Goal: Information Seeking & Learning: Compare options

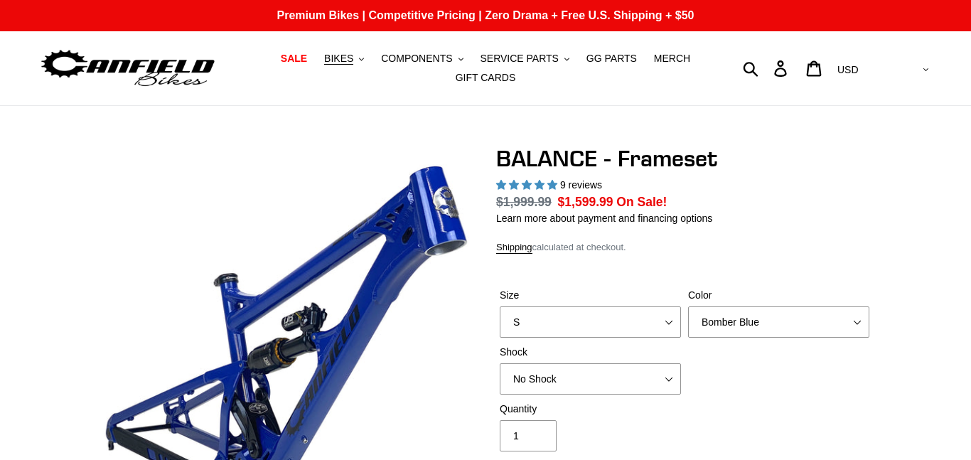
select select "highest-rating"
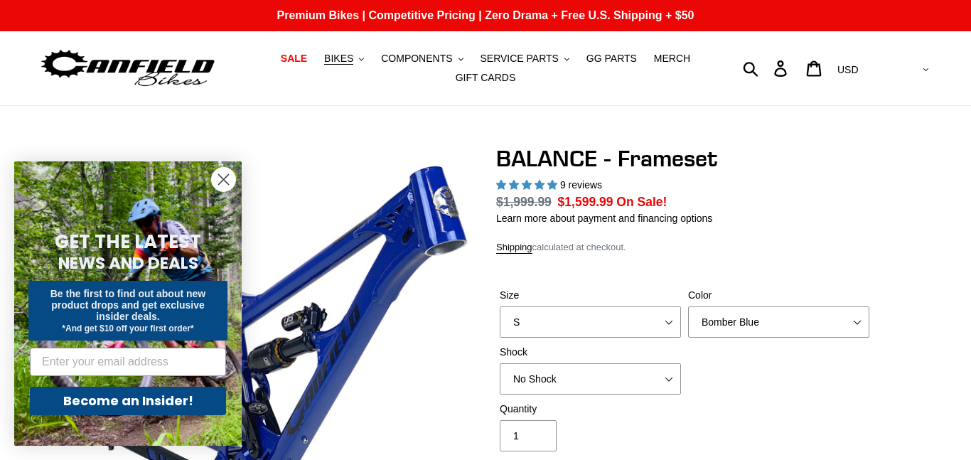
click at [225, 184] on circle "Close dialog" at bounding box center [223, 179] width 23 height 23
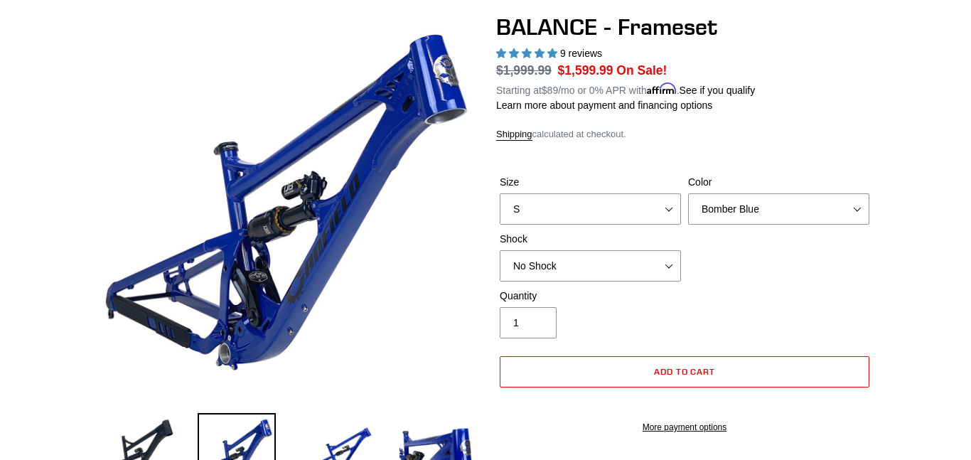
scroll to position [139, 0]
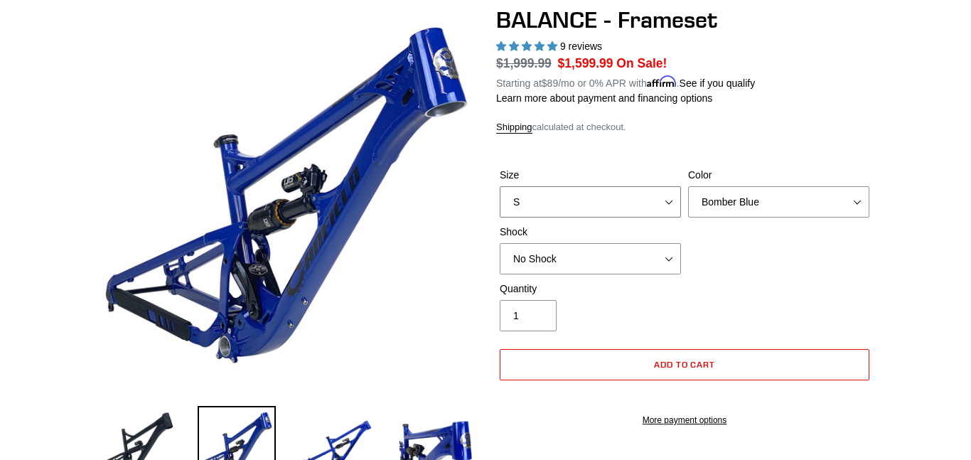
click at [667, 200] on select "S M L XL" at bounding box center [590, 201] width 181 height 31
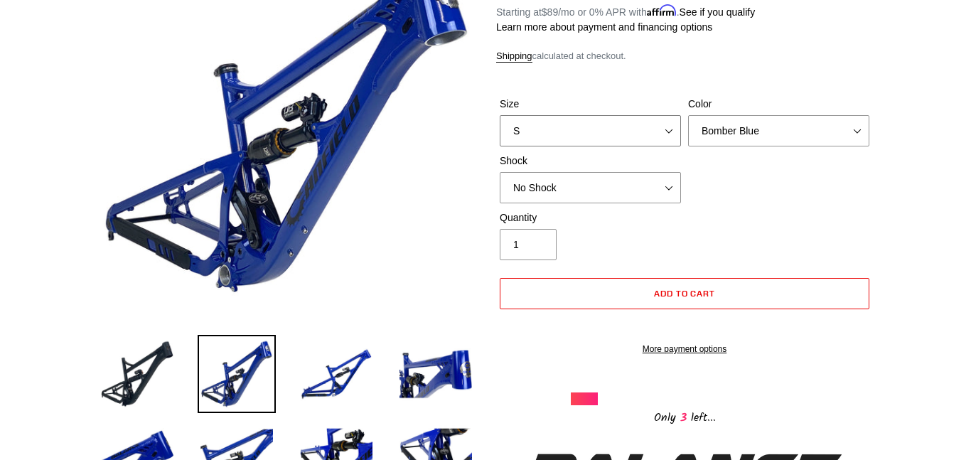
scroll to position [195, 0]
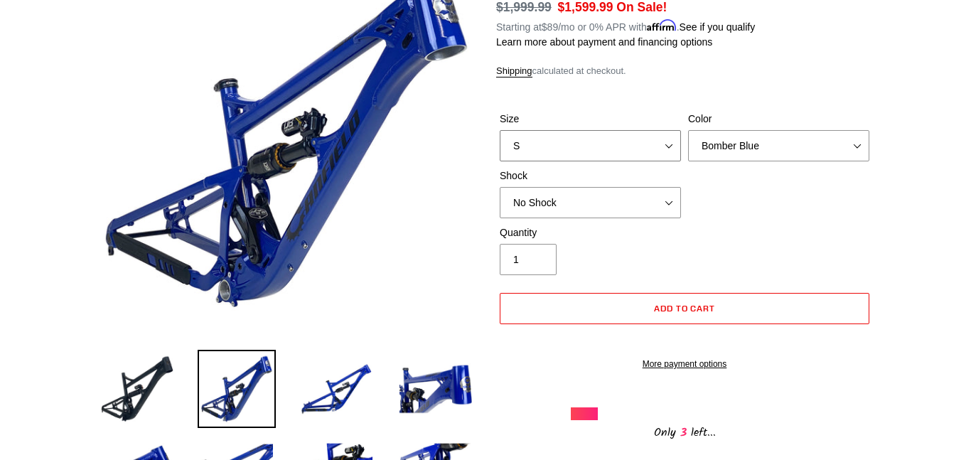
click at [671, 144] on select "S M L XL" at bounding box center [590, 145] width 181 height 31
select select "M"
click at [500, 130] on select "S M L XL" at bounding box center [590, 145] width 181 height 31
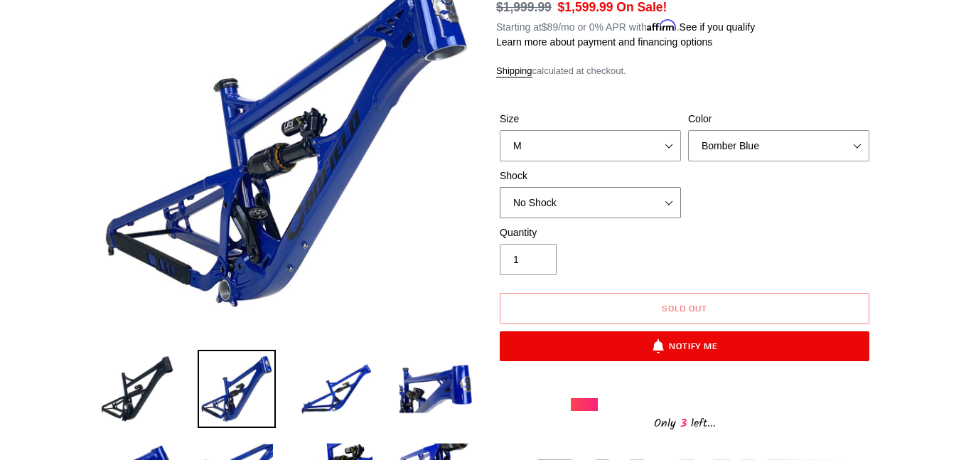
click at [669, 205] on select "No Shock Cane Creek Kitsuma Air Öhlins TTX2 Air EXT Storia V3-S" at bounding box center [590, 202] width 181 height 31
click at [797, 243] on div "Quantity 1" at bounding box center [684, 253] width 377 height 57
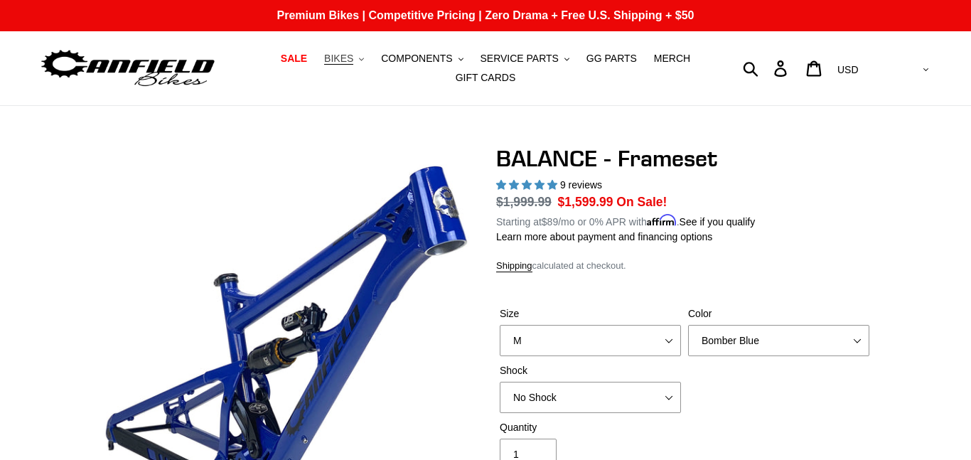
click at [348, 63] on span "BIKES" at bounding box center [338, 59] width 29 height 12
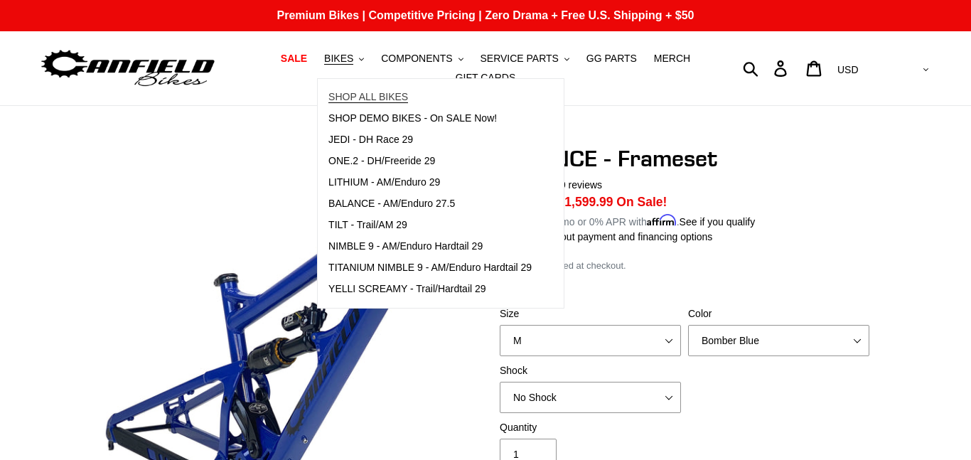
click at [357, 92] on span "SHOP ALL BIKES" at bounding box center [368, 97] width 80 height 12
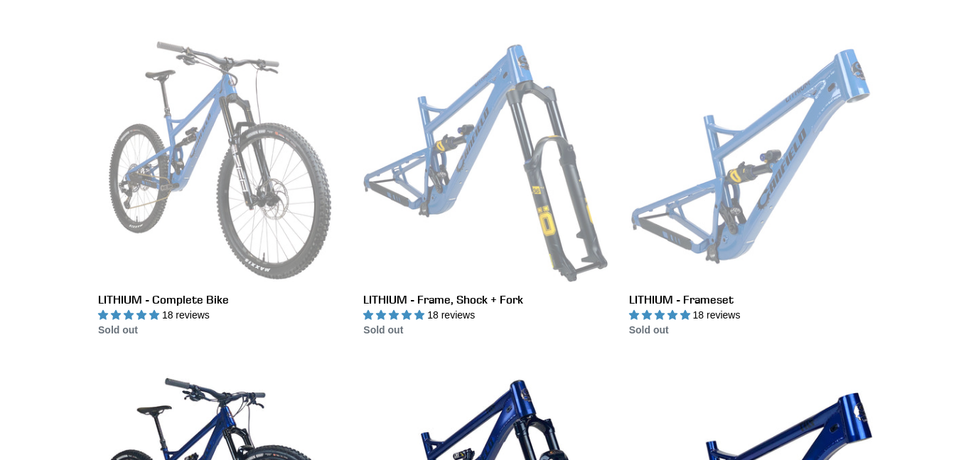
scroll to position [414, 0]
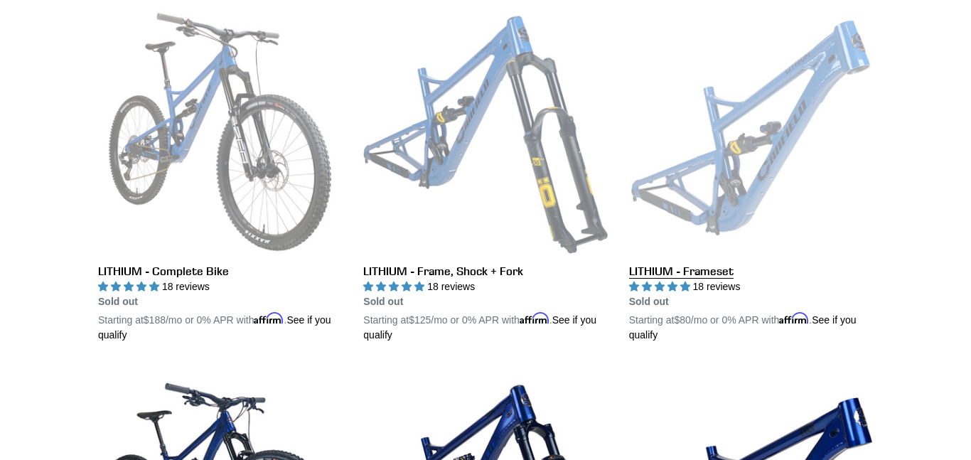
click at [773, 152] on link "LITHIUM - Frameset" at bounding box center [751, 176] width 244 height 333
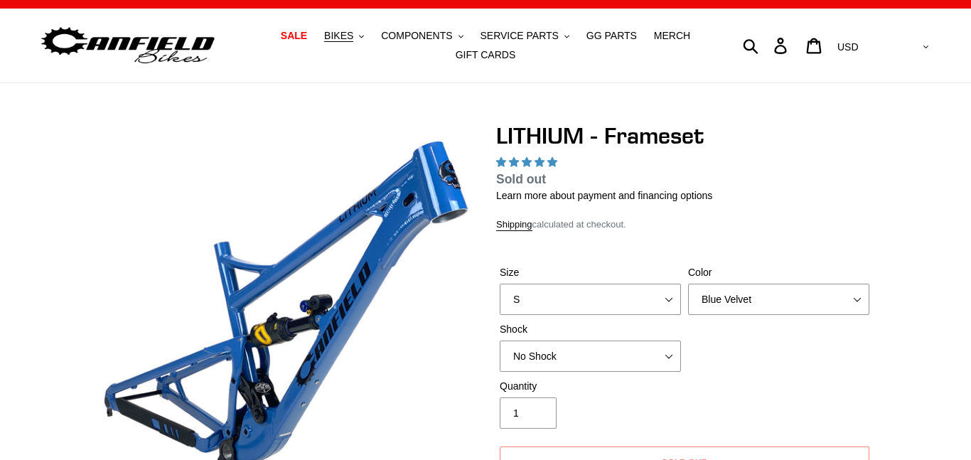
scroll to position [158, 0]
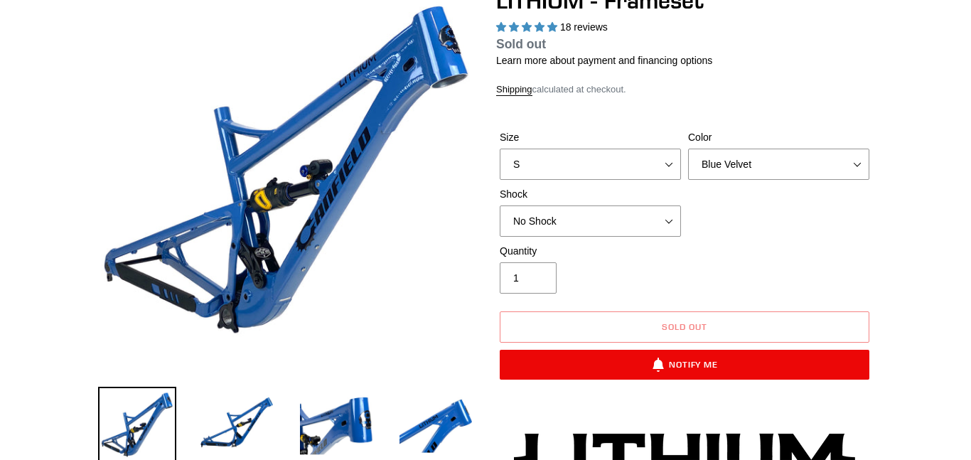
select select "highest-rating"
click at [670, 166] on select "S M L XL" at bounding box center [590, 164] width 181 height 31
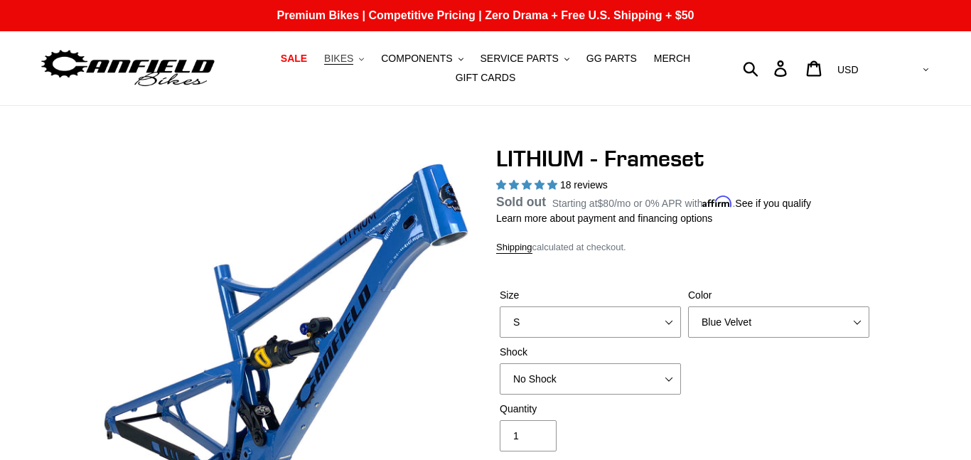
click at [353, 58] on span "BIKES" at bounding box center [338, 59] width 29 height 12
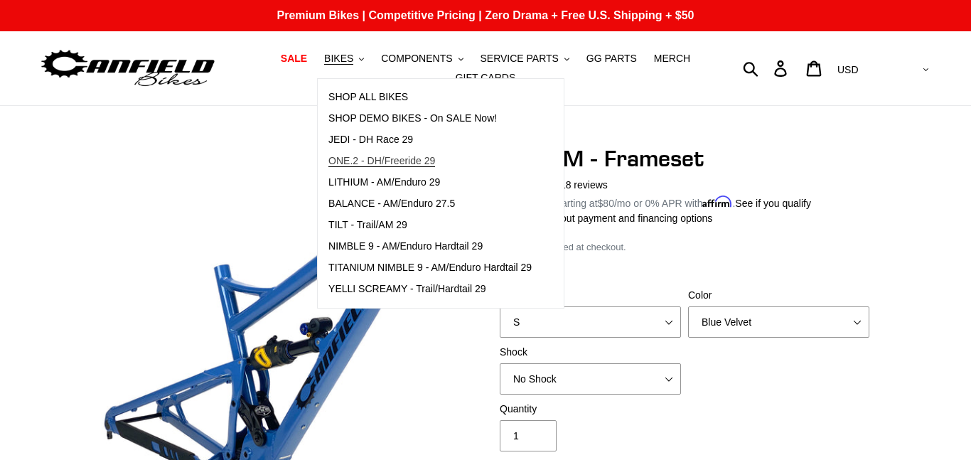
click at [407, 163] on span "ONE.2 - DH/Freeride 29" at bounding box center [381, 161] width 107 height 12
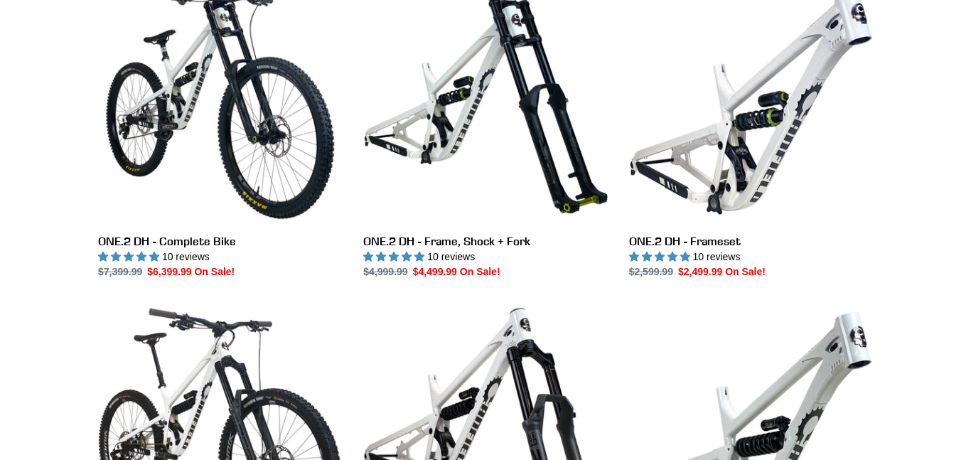
scroll to position [448, 0]
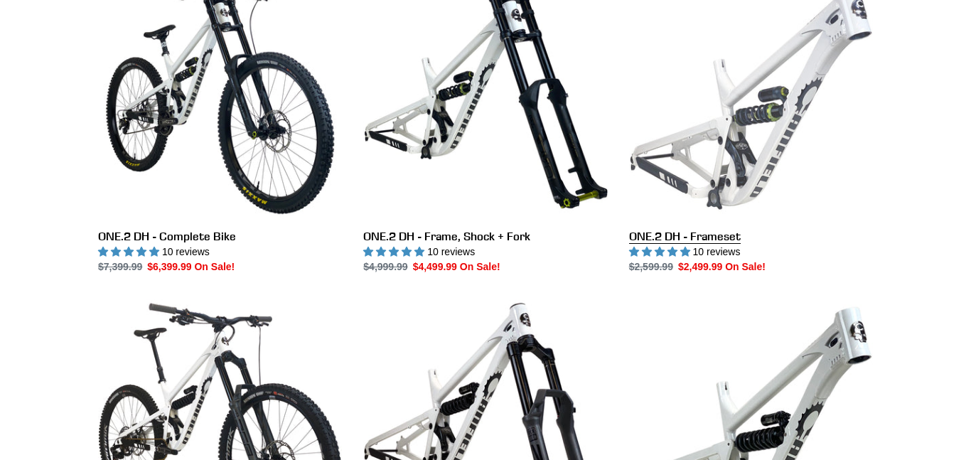
click at [765, 154] on link "ONE.2 DH - Frameset" at bounding box center [751, 124] width 244 height 299
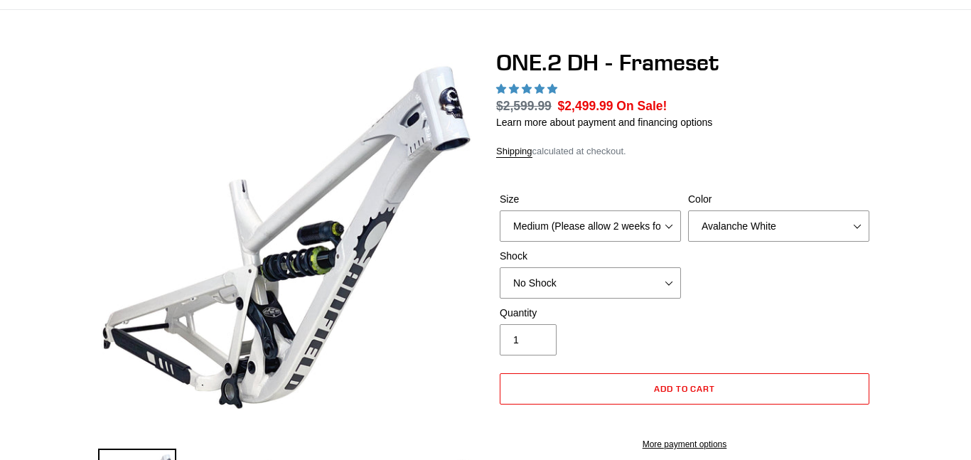
scroll to position [112, 0]
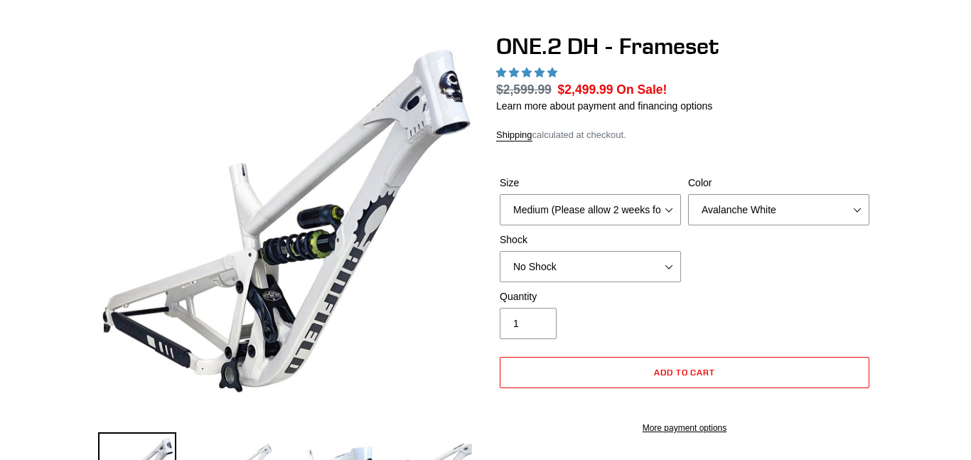
select select "highest-rating"
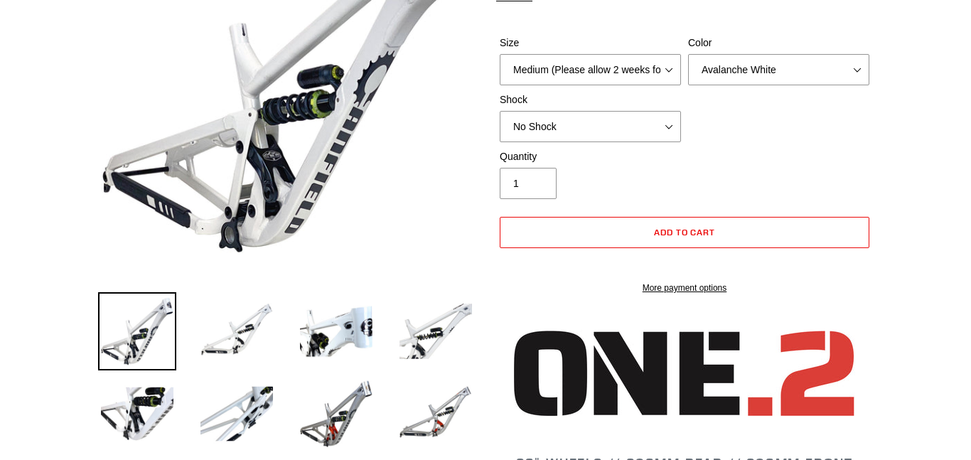
scroll to position [265, 0]
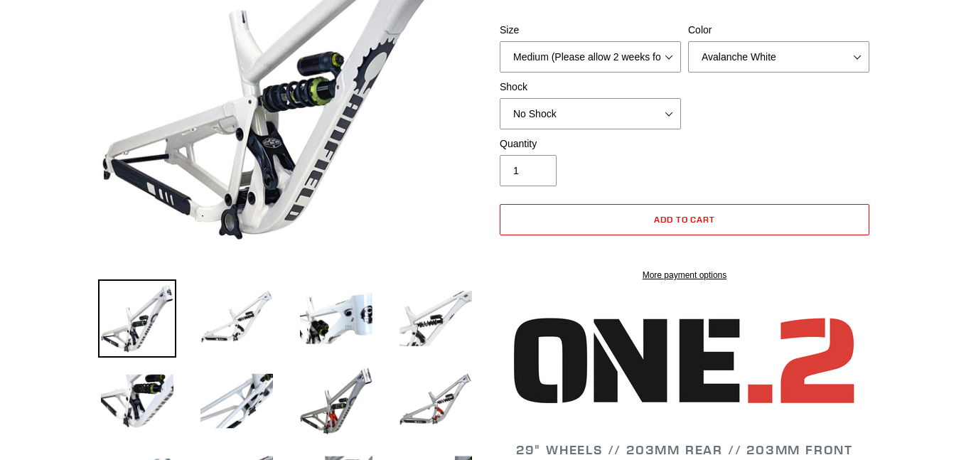
drag, startPoint x: 970, startPoint y: 41, endPoint x: 969, endPoint y: 81, distance: 40.5
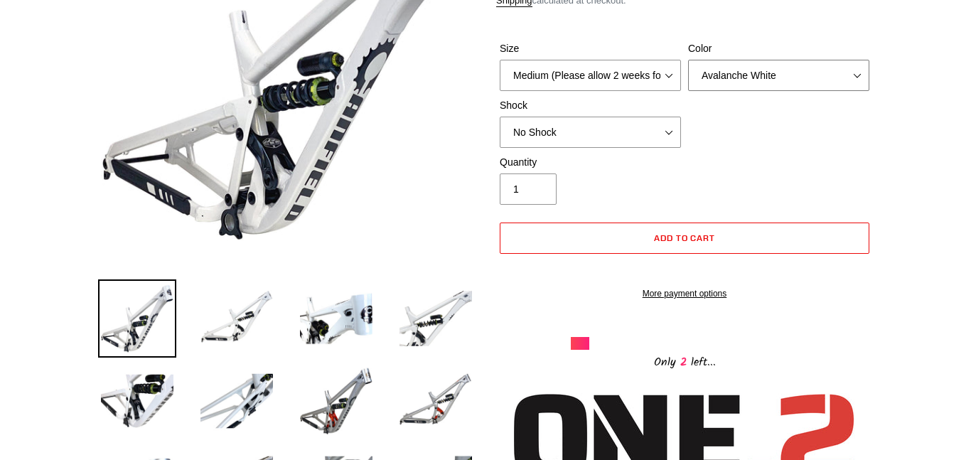
click at [860, 76] on select "Avalanche White Bentonite Grey" at bounding box center [778, 75] width 181 height 31
select select "Bentonite Grey"
click at [688, 60] on select "Avalanche White Bentonite Grey" at bounding box center [778, 75] width 181 height 31
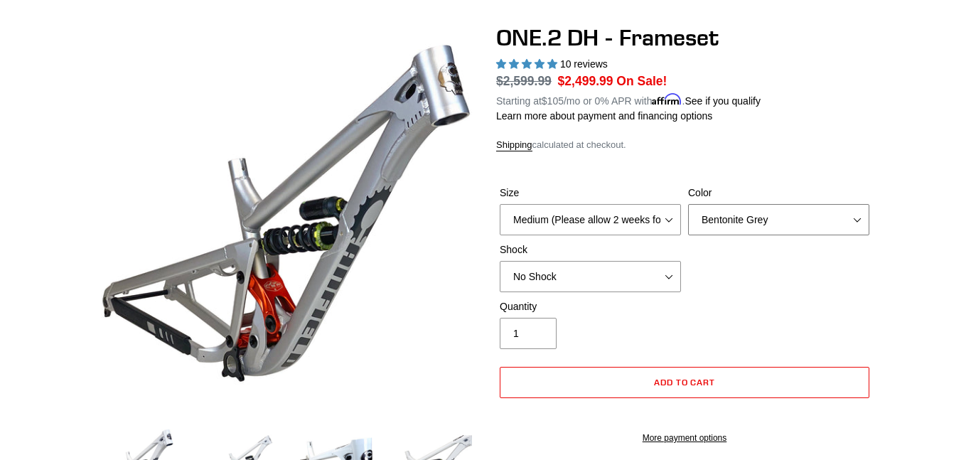
scroll to position [114, 0]
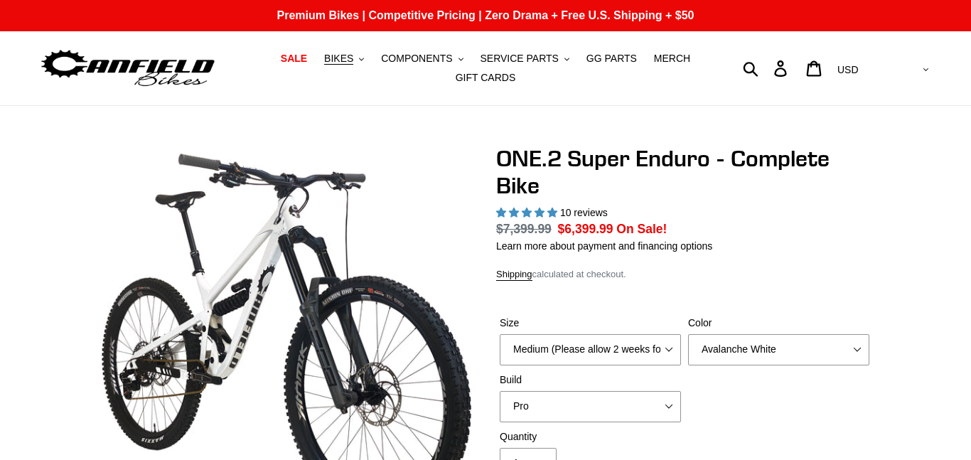
select select "highest-rating"
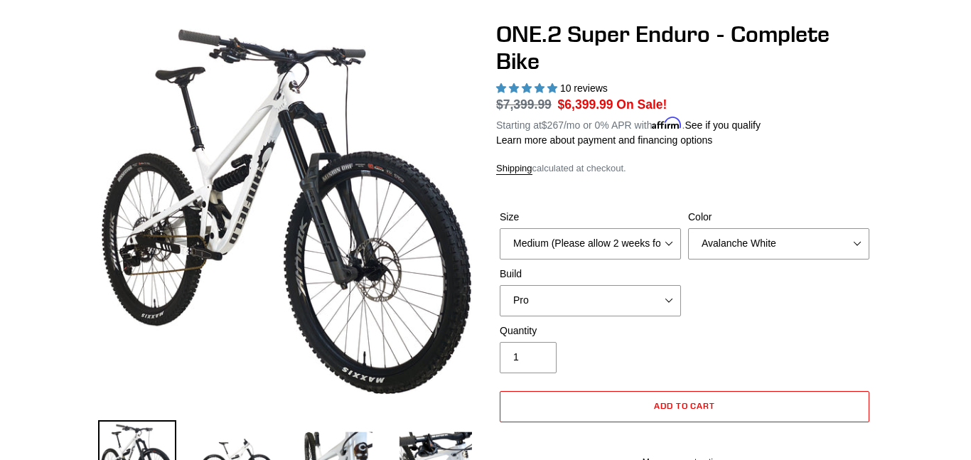
scroll to position [140, 0]
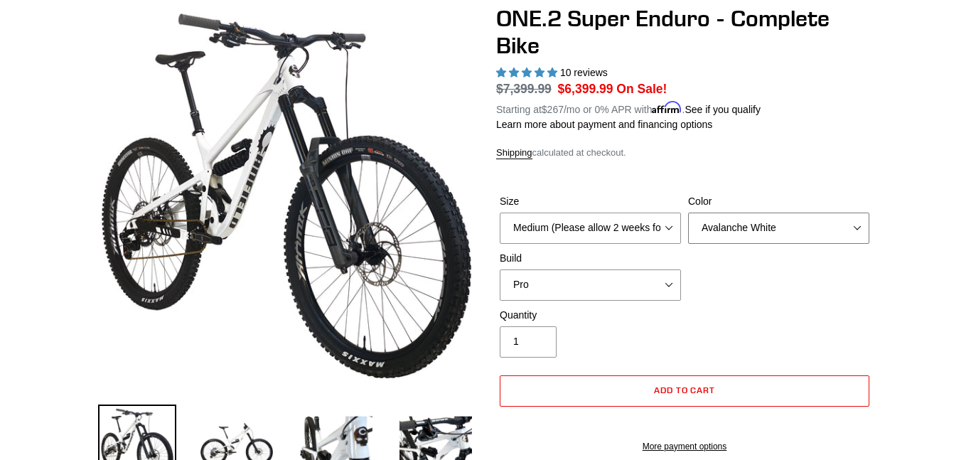
click at [859, 225] on select "Avalanche White Bentonite Grey" at bounding box center [778, 228] width 181 height 31
select select "Bentonite Grey"
click at [688, 213] on select "Avalanche White Bentonite Grey" at bounding box center [778, 228] width 181 height 31
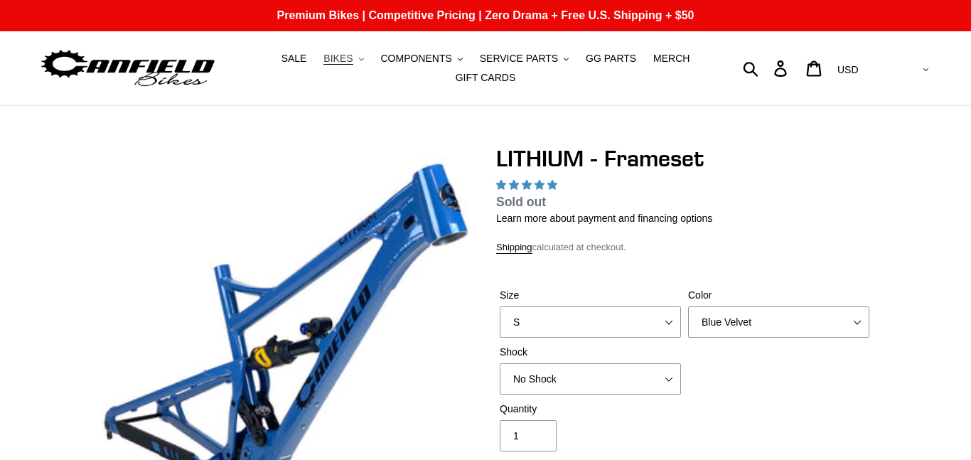
click at [350, 60] on span "BIKES" at bounding box center [337, 59] width 29 height 12
select select "highest-rating"
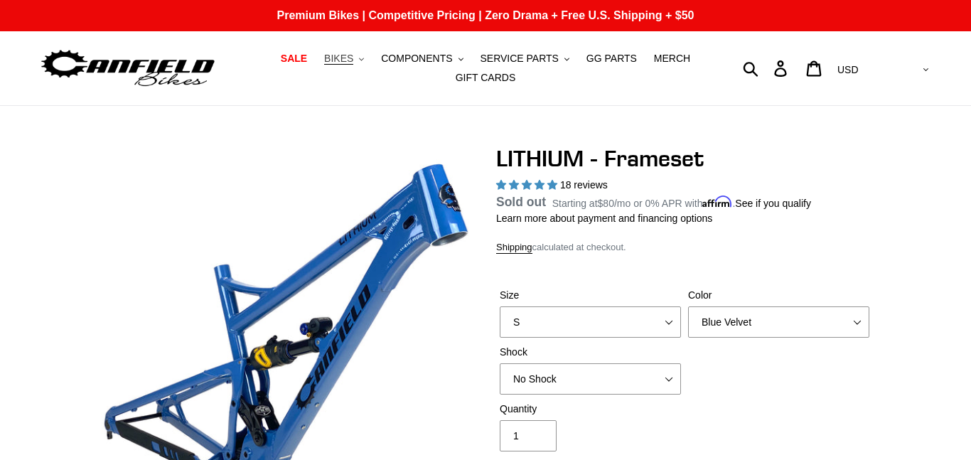
click at [353, 57] on span "BIKES" at bounding box center [338, 59] width 29 height 12
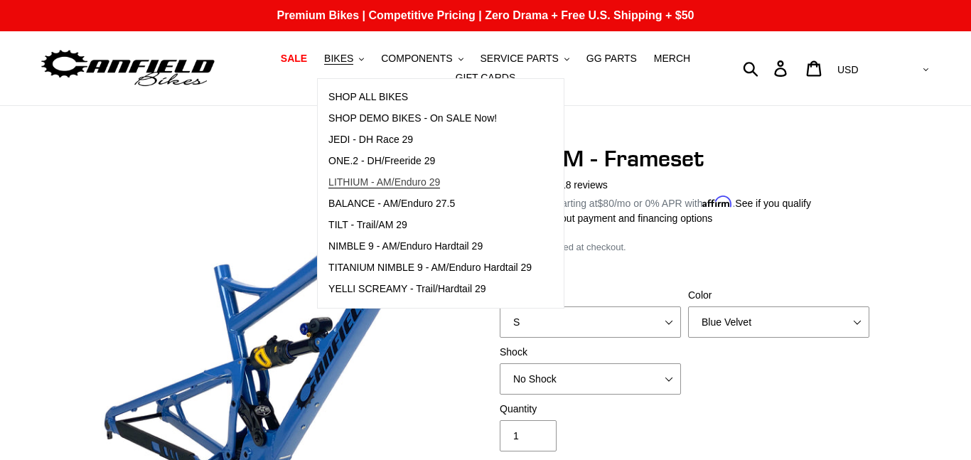
click at [395, 177] on span "LITHIUM - AM/Enduro 29" at bounding box center [384, 182] width 112 height 12
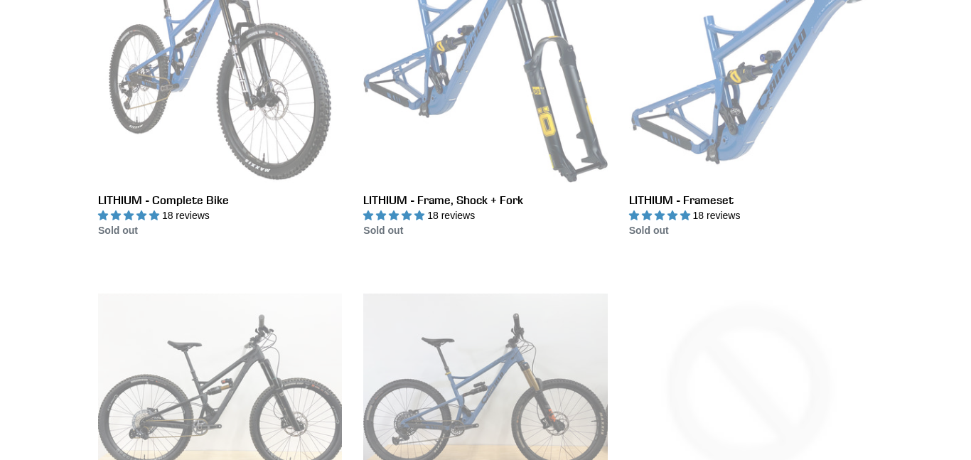
scroll to position [502, 0]
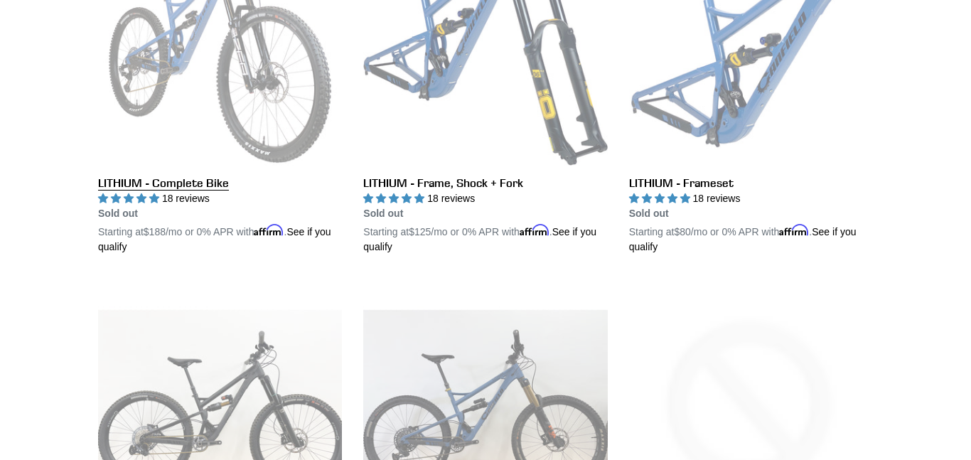
click at [249, 108] on link "LITHIUM - Complete Bike" at bounding box center [220, 88] width 244 height 333
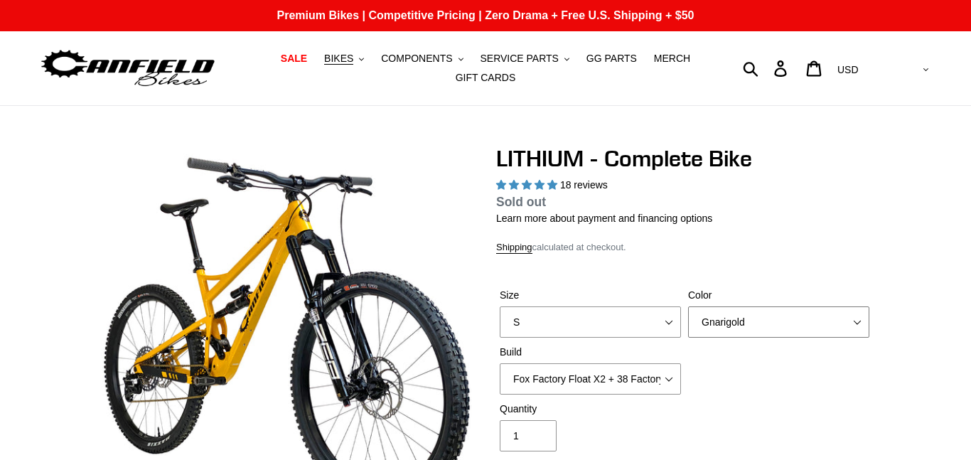
click at [851, 323] on select "Gnarigold Blue Velvet Stealth Black" at bounding box center [778, 321] width 181 height 31
select select "highest-rating"
select select "Stealth Black"
click at [688, 325] on select "Gnarigold Blue Velvet Stealth Black" at bounding box center [778, 321] width 181 height 31
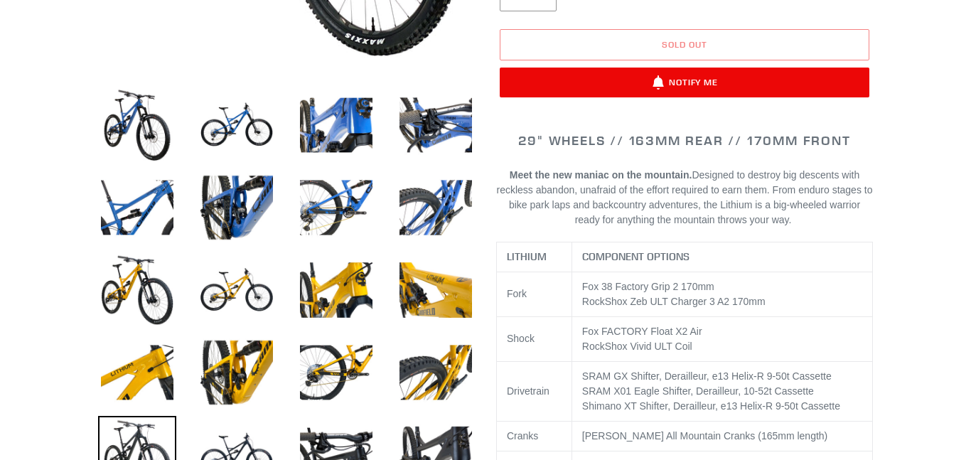
scroll to position [485, 0]
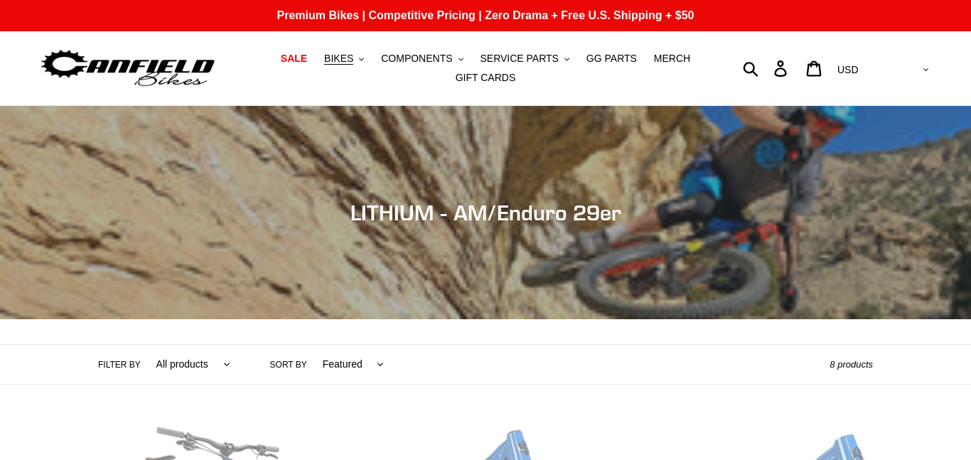
scroll to position [502, 0]
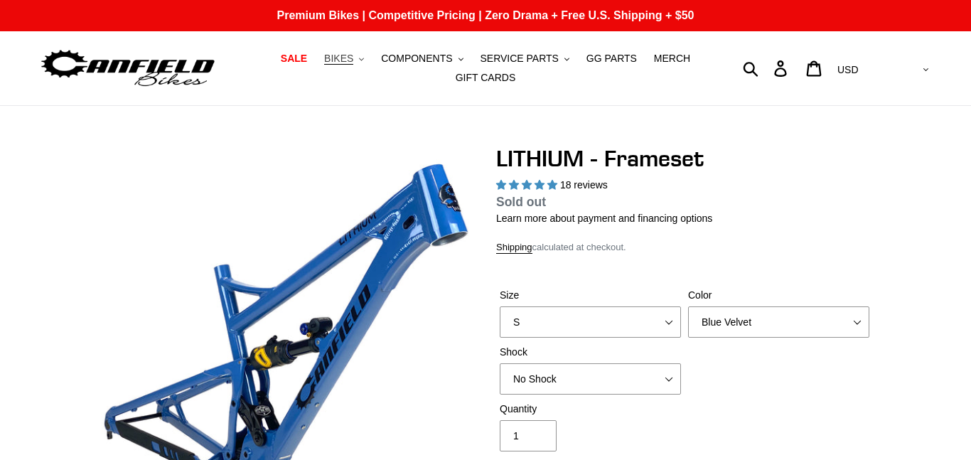
select select "highest-rating"
click at [350, 58] on span "BIKES" at bounding box center [338, 59] width 29 height 12
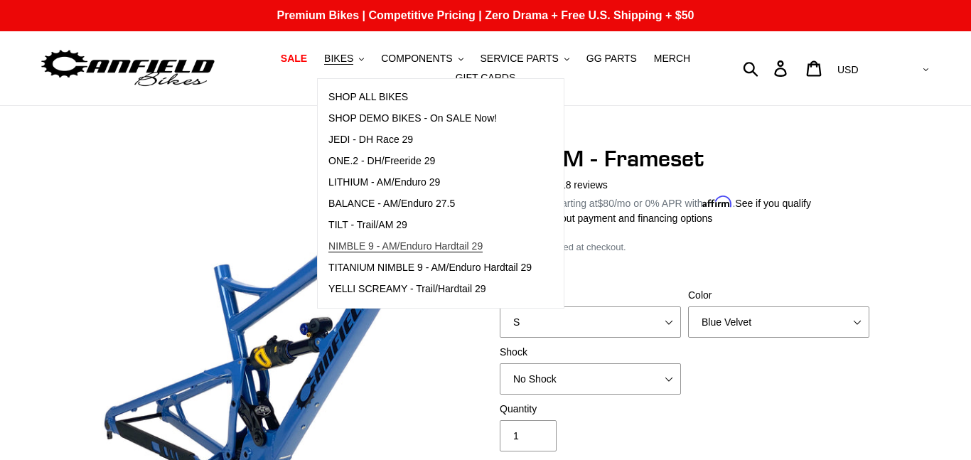
click at [444, 240] on span "NIMBLE 9 - AM/Enduro Hardtail 29" at bounding box center [405, 246] width 154 height 12
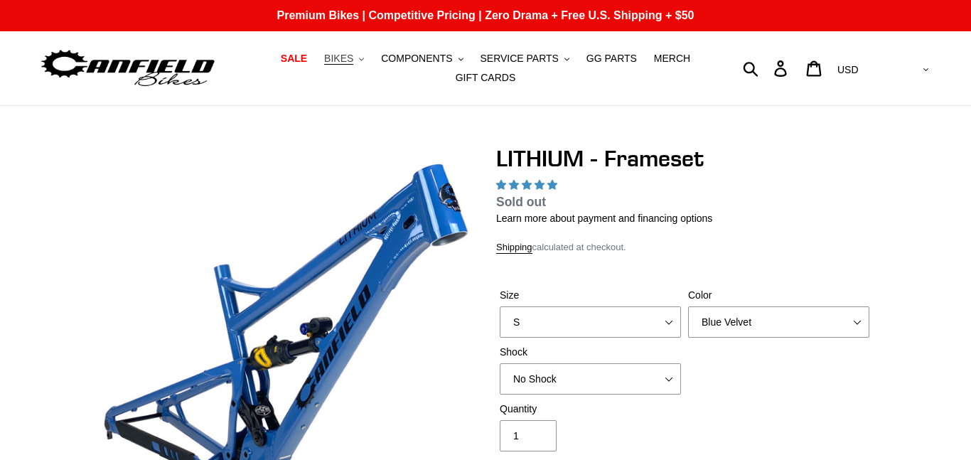
click at [347, 62] on span "BIKES" at bounding box center [338, 59] width 29 height 12
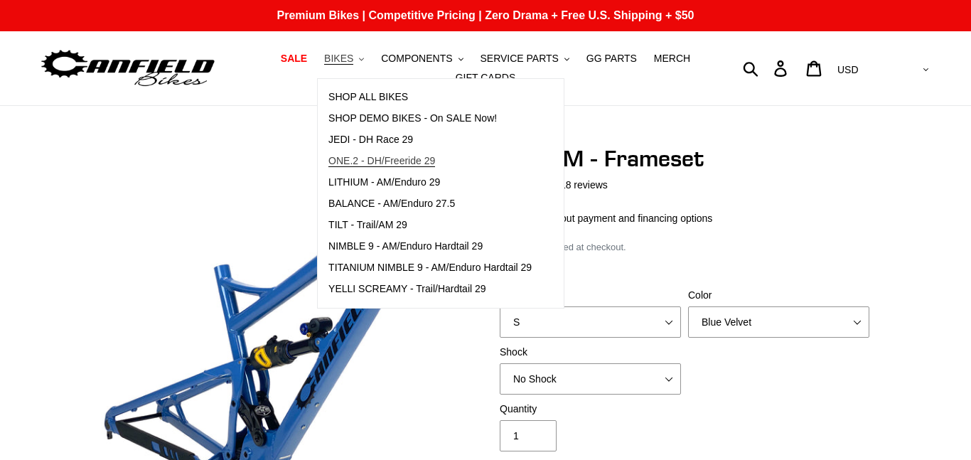
select select "highest-rating"
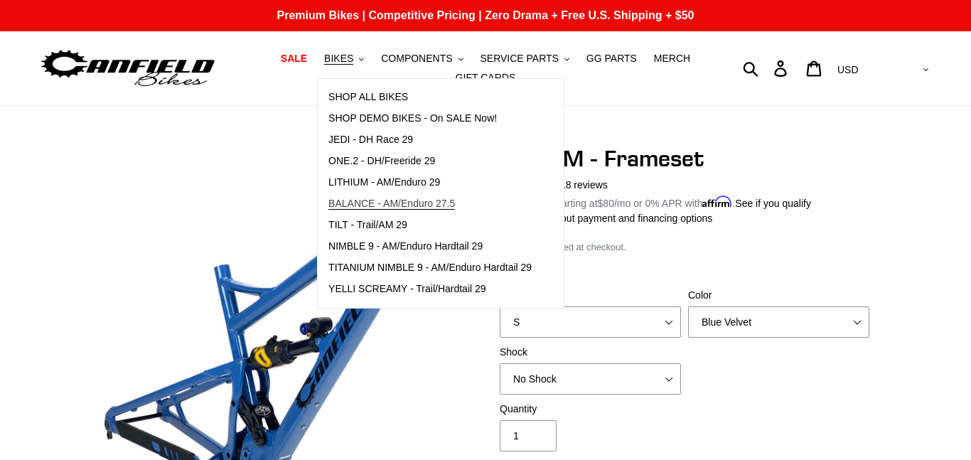
click at [435, 200] on span "BALANCE - AM/Enduro 27.5" at bounding box center [391, 204] width 127 height 12
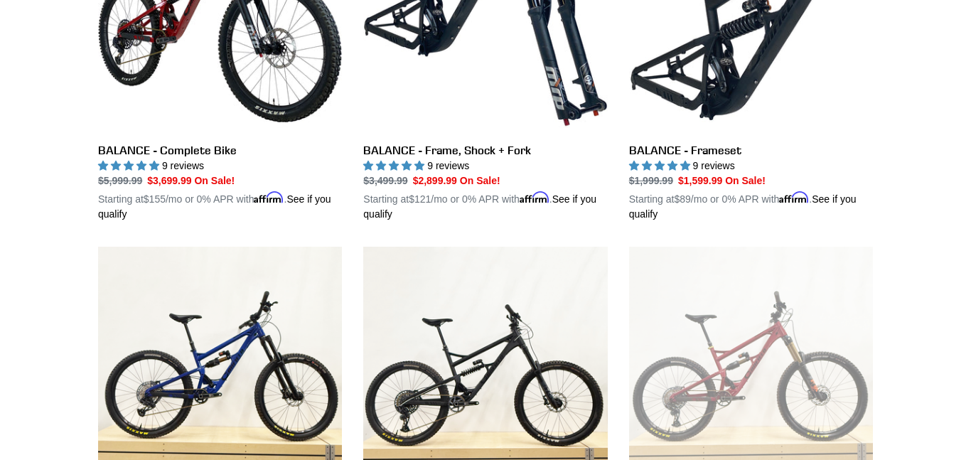
scroll to position [529, 0]
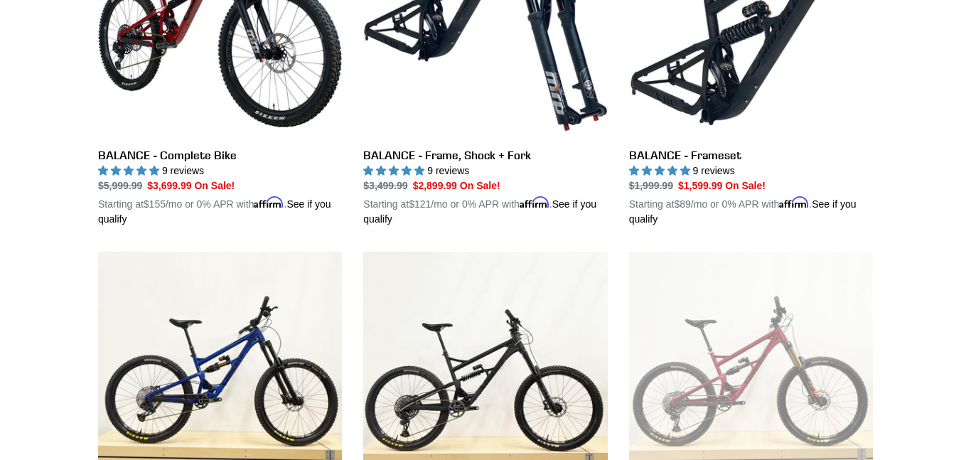
drag, startPoint x: 970, startPoint y: 23, endPoint x: 967, endPoint y: 105, distance: 82.5
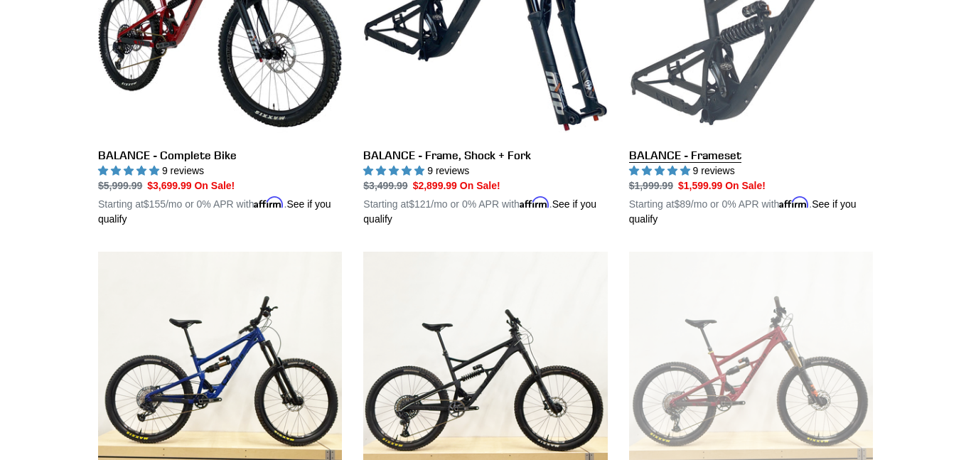
click at [709, 69] on link "BALANCE - Frameset" at bounding box center [751, 60] width 244 height 333
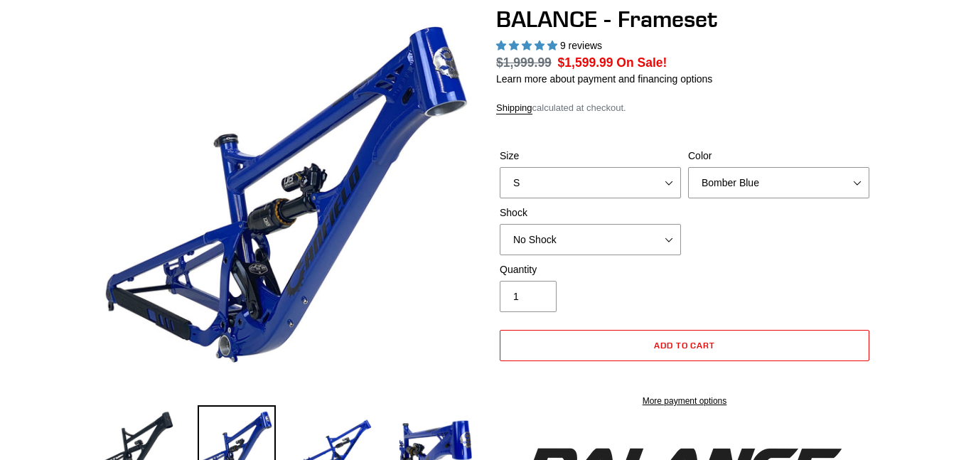
scroll to position [341, 0]
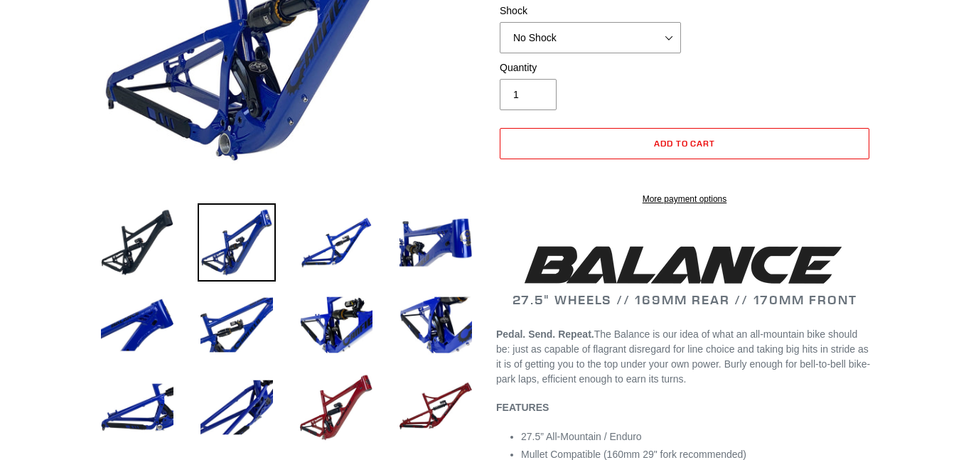
select select "highest-rating"
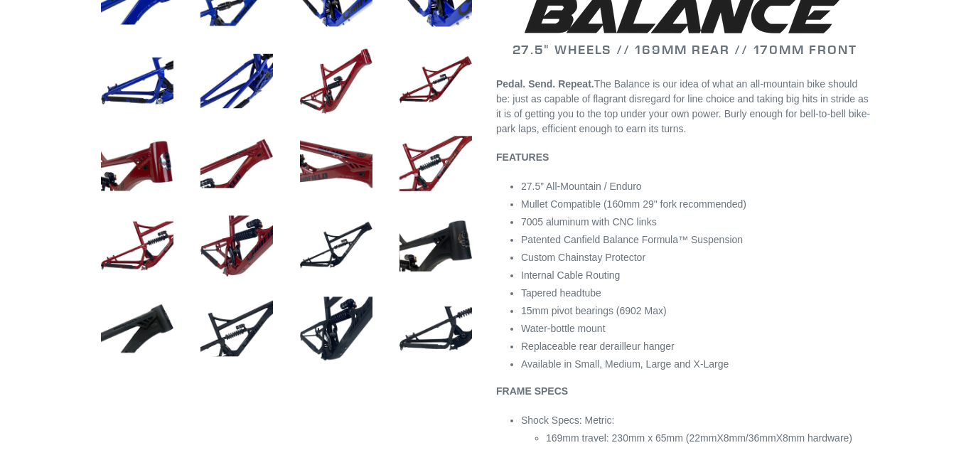
scroll to position [718, 0]
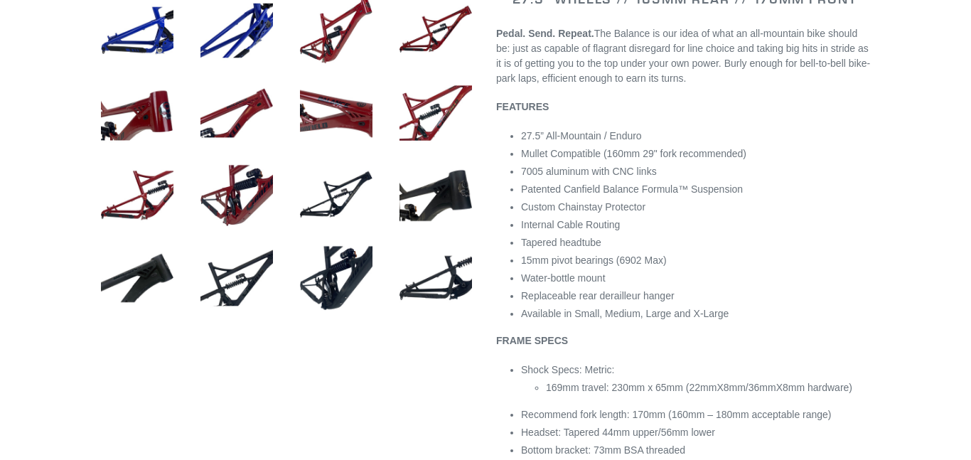
drag, startPoint x: 969, startPoint y: 65, endPoint x: 969, endPoint y: 161, distance: 96.0
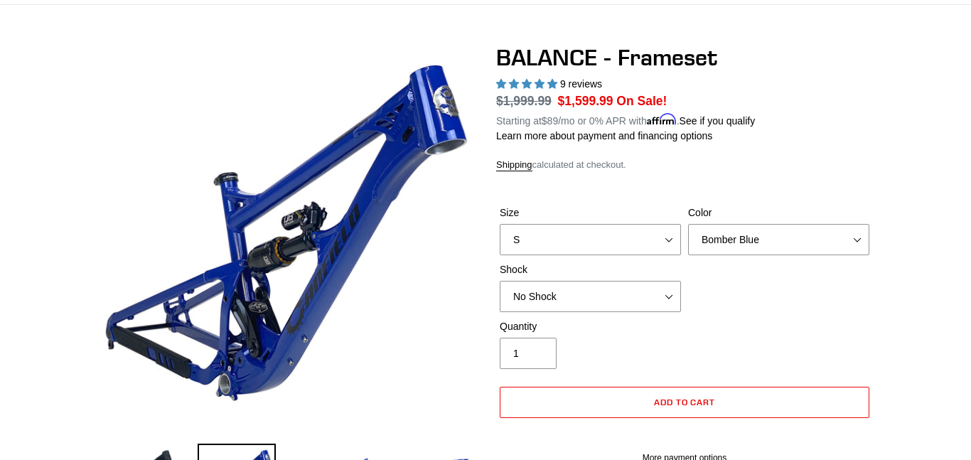
scroll to position [0, 0]
